Goal: Navigation & Orientation: Find specific page/section

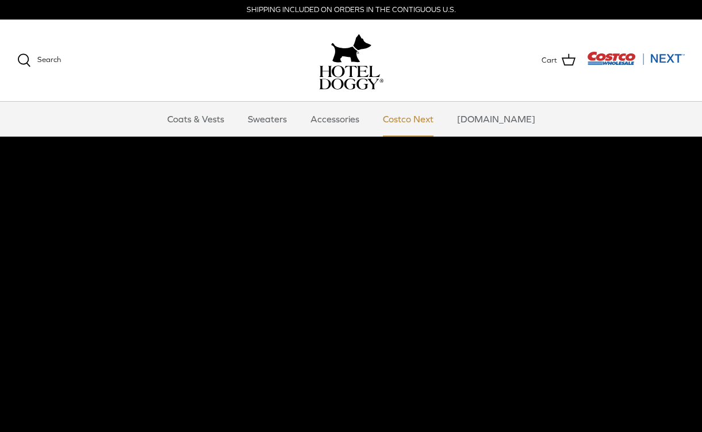
click at [415, 118] on link "Costco Next" at bounding box center [408, 119] width 71 height 35
click at [355, 114] on link "Accessories" at bounding box center [335, 119] width 70 height 35
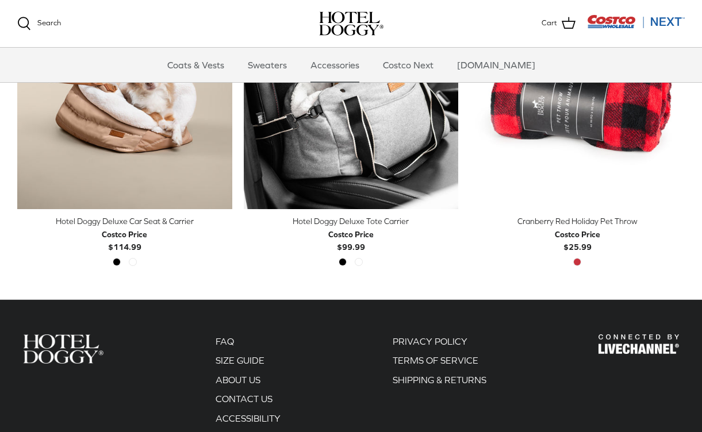
scroll to position [354, 0]
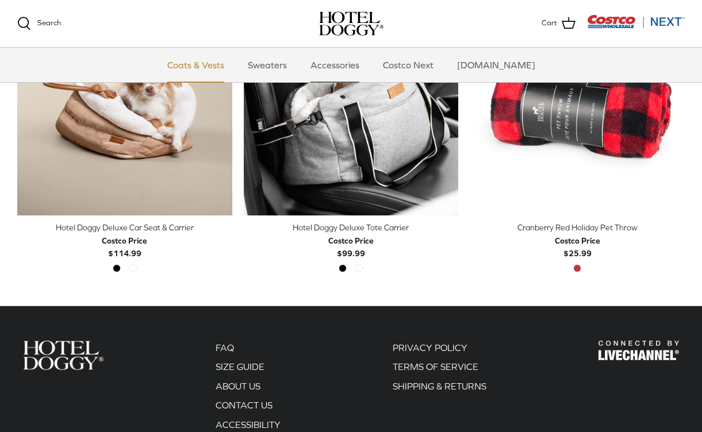
click at [235, 63] on link "Coats & Vests" at bounding box center [196, 65] width 78 height 35
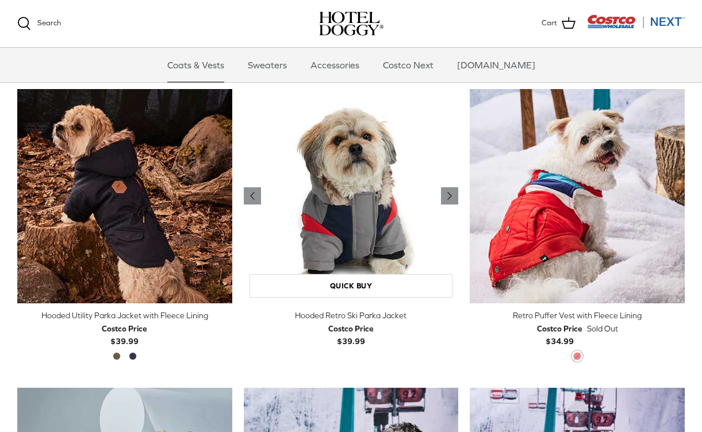
scroll to position [569, 0]
